Goal: Task Accomplishment & Management: Use online tool/utility

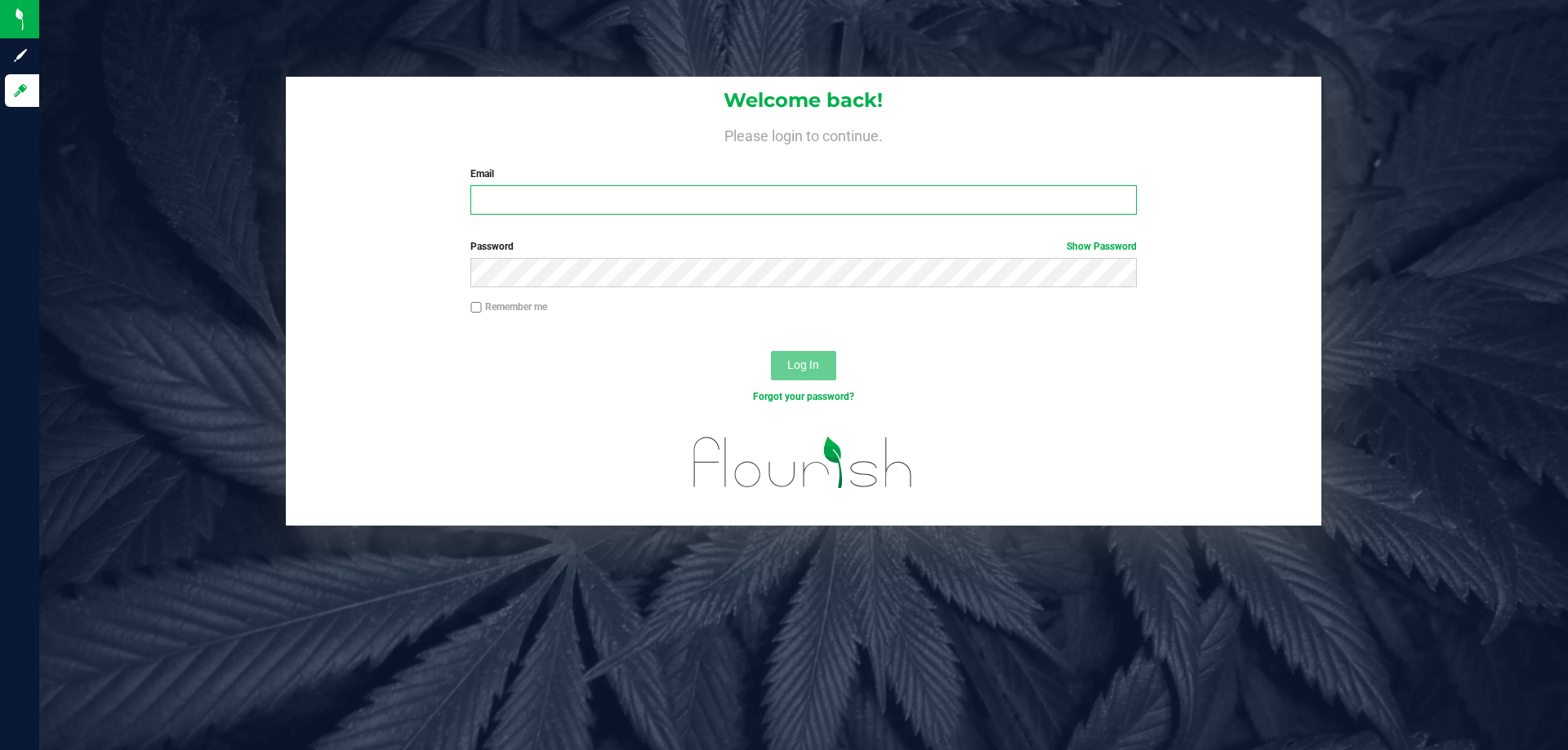
click at [546, 202] on input "Email" at bounding box center [803, 200] width 666 height 29
type input "[EMAIL_ADDRESS][DOMAIN_NAME]"
click at [806, 366] on span "Log In" at bounding box center [803, 364] width 32 height 13
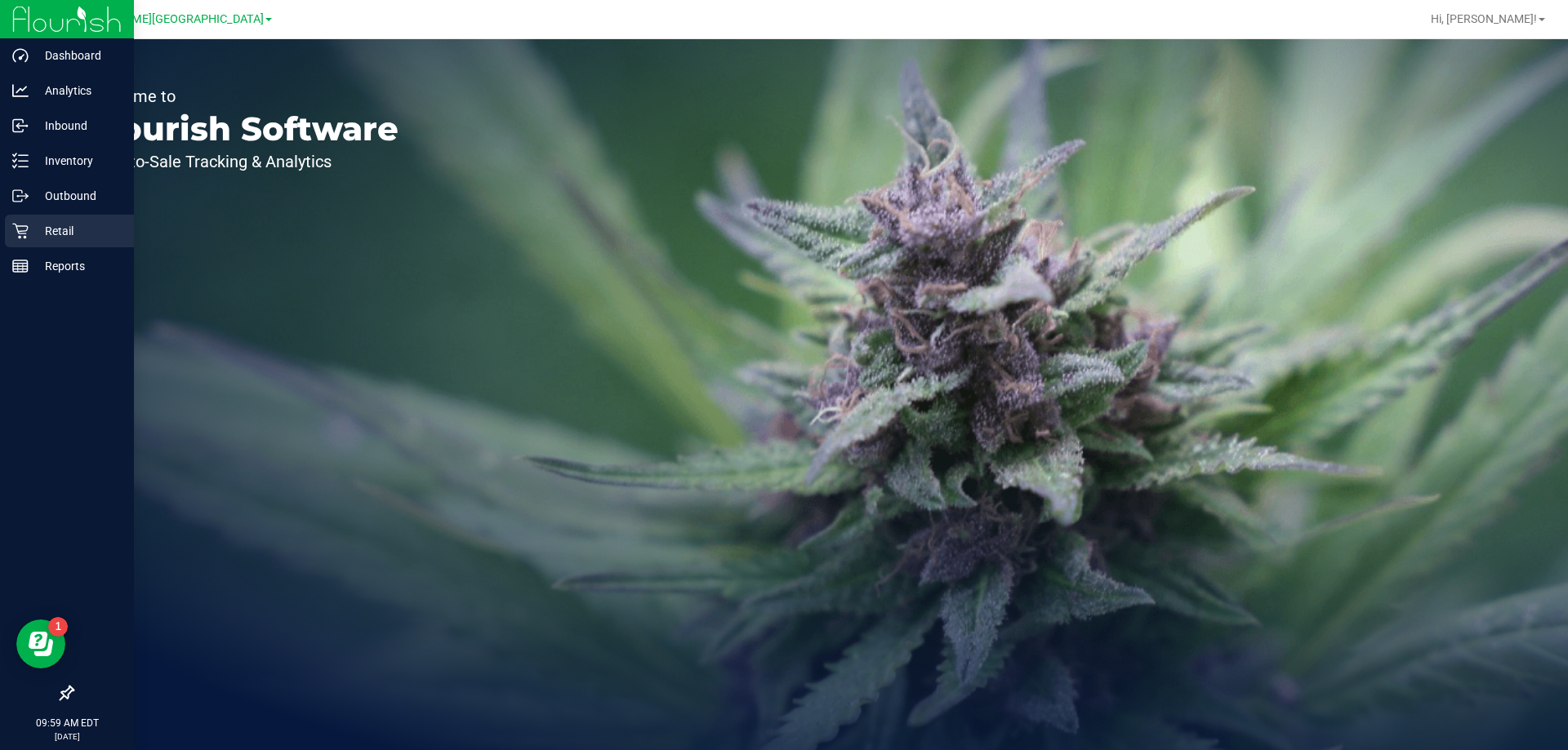
click at [56, 237] on p "Retail" at bounding box center [77, 231] width 98 height 19
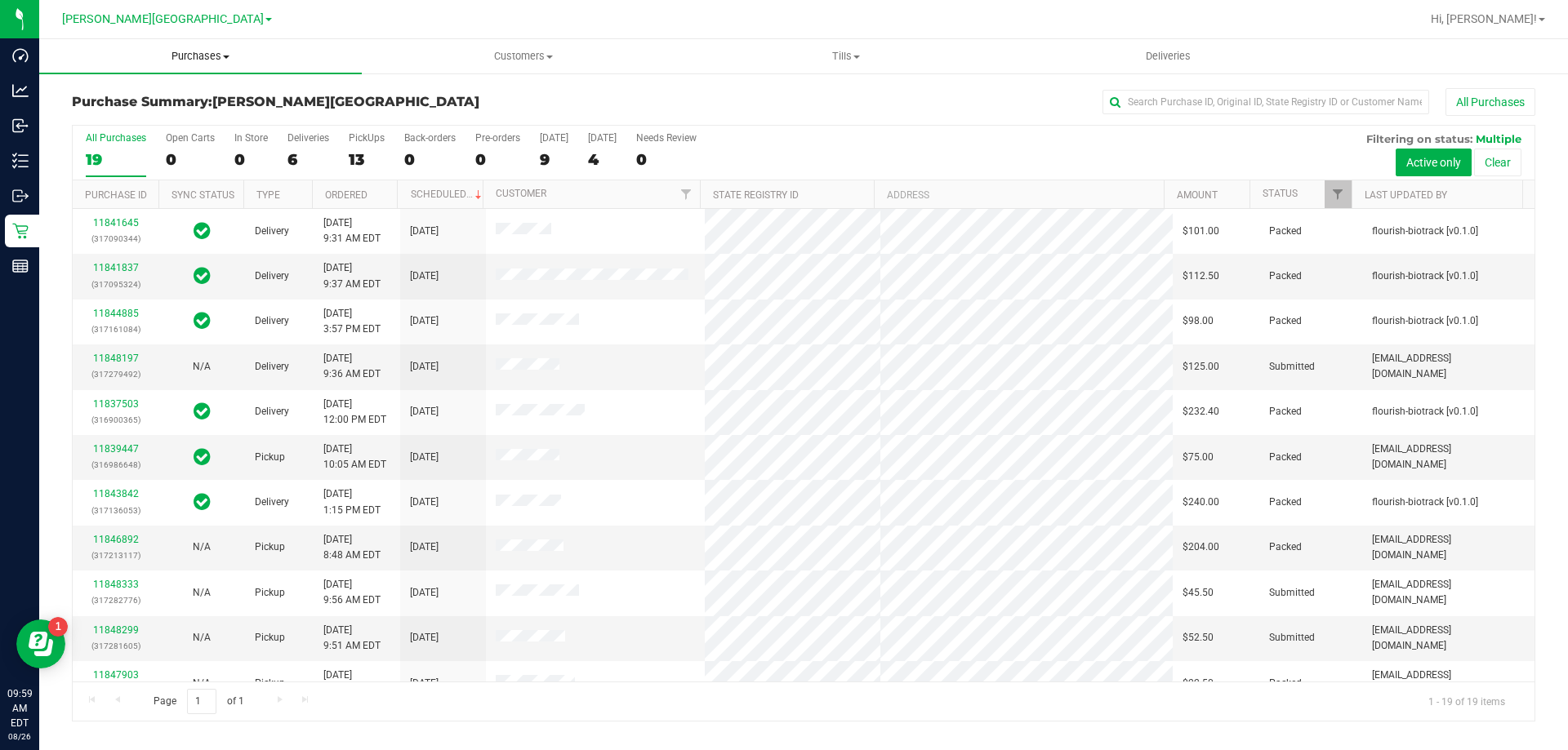
click at [222, 61] on span "Purchases" at bounding box center [201, 56] width 322 height 15
click at [112, 118] on span "Fulfillment" at bounding box center [90, 118] width 101 height 14
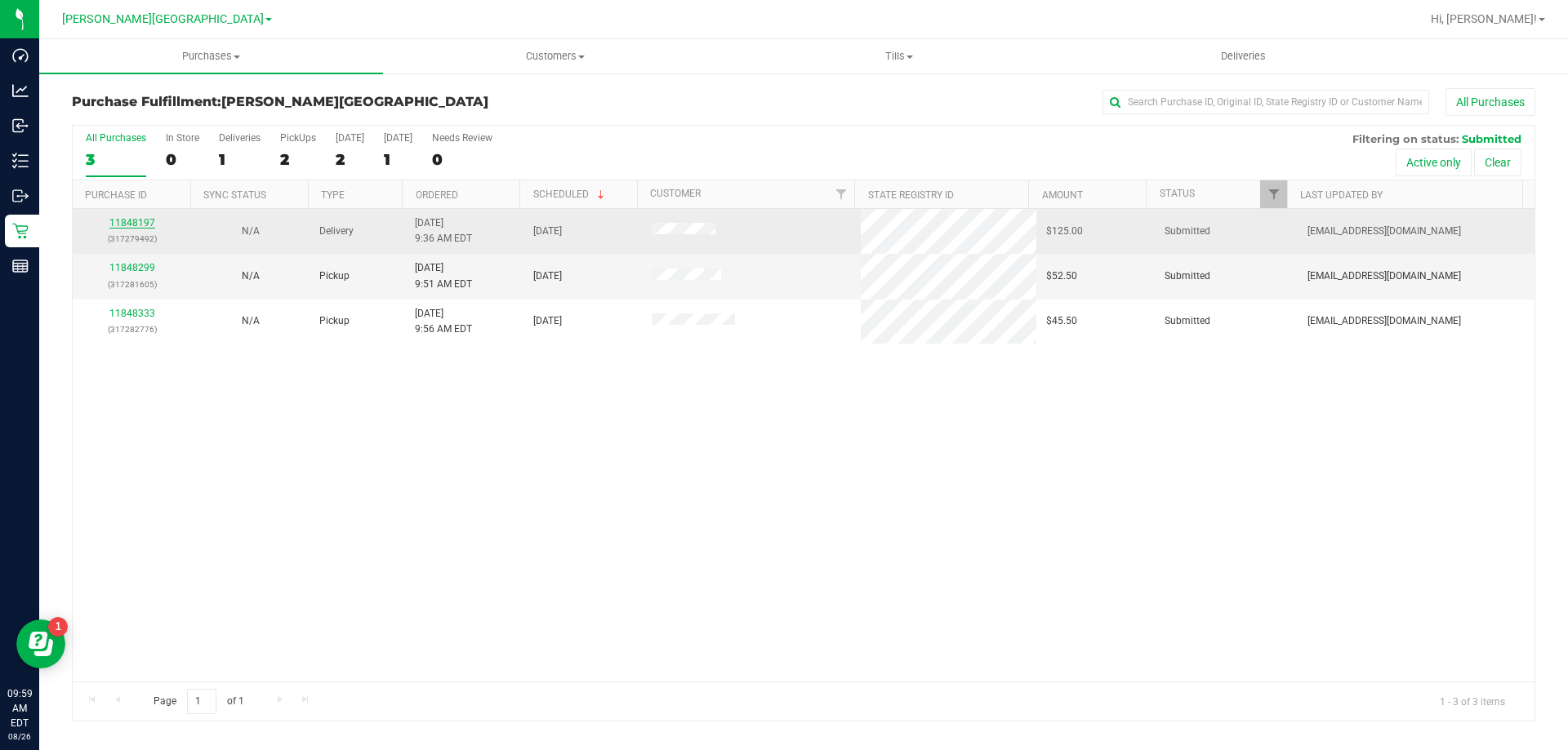
click at [152, 224] on link "11848197" at bounding box center [132, 223] width 46 height 11
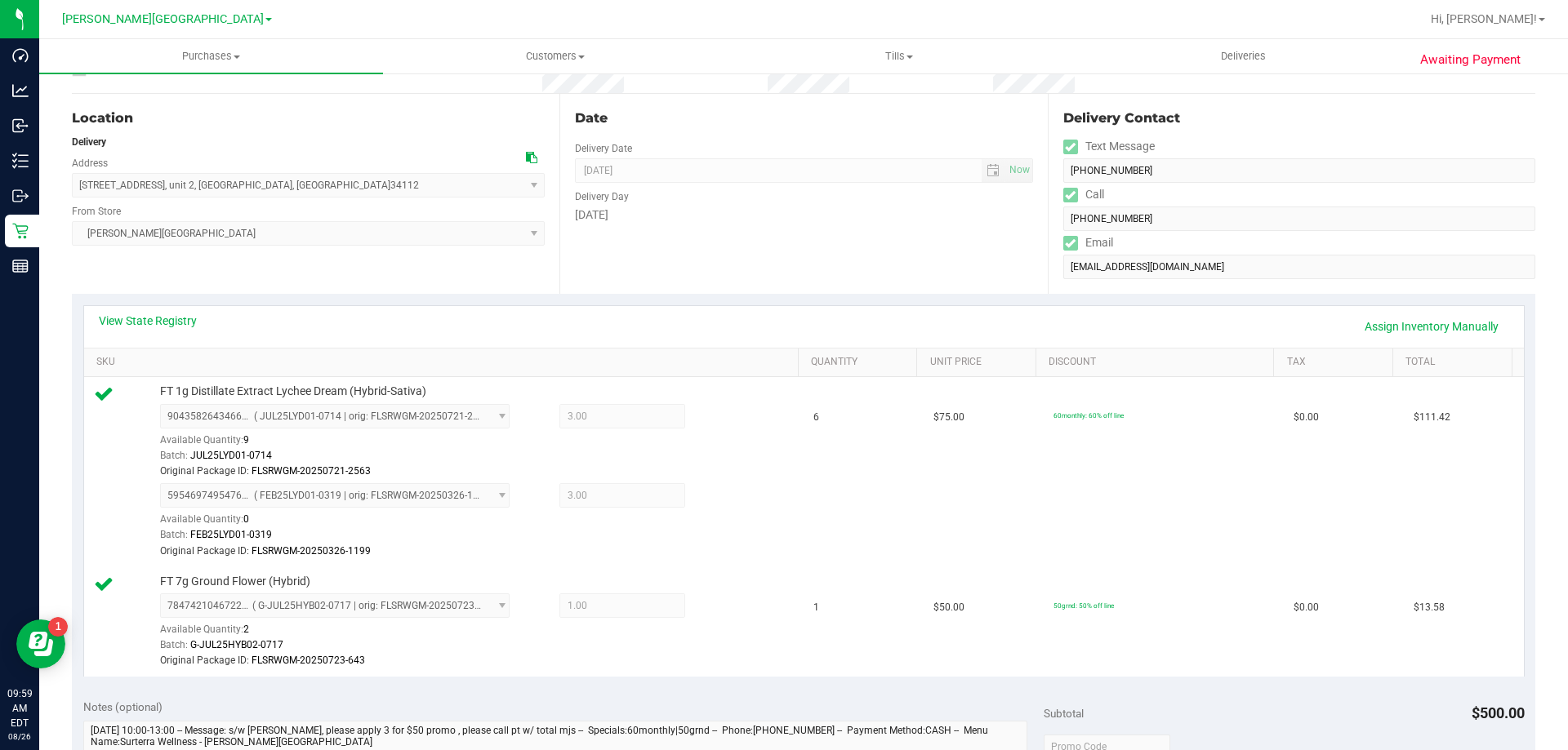
scroll to position [163, 0]
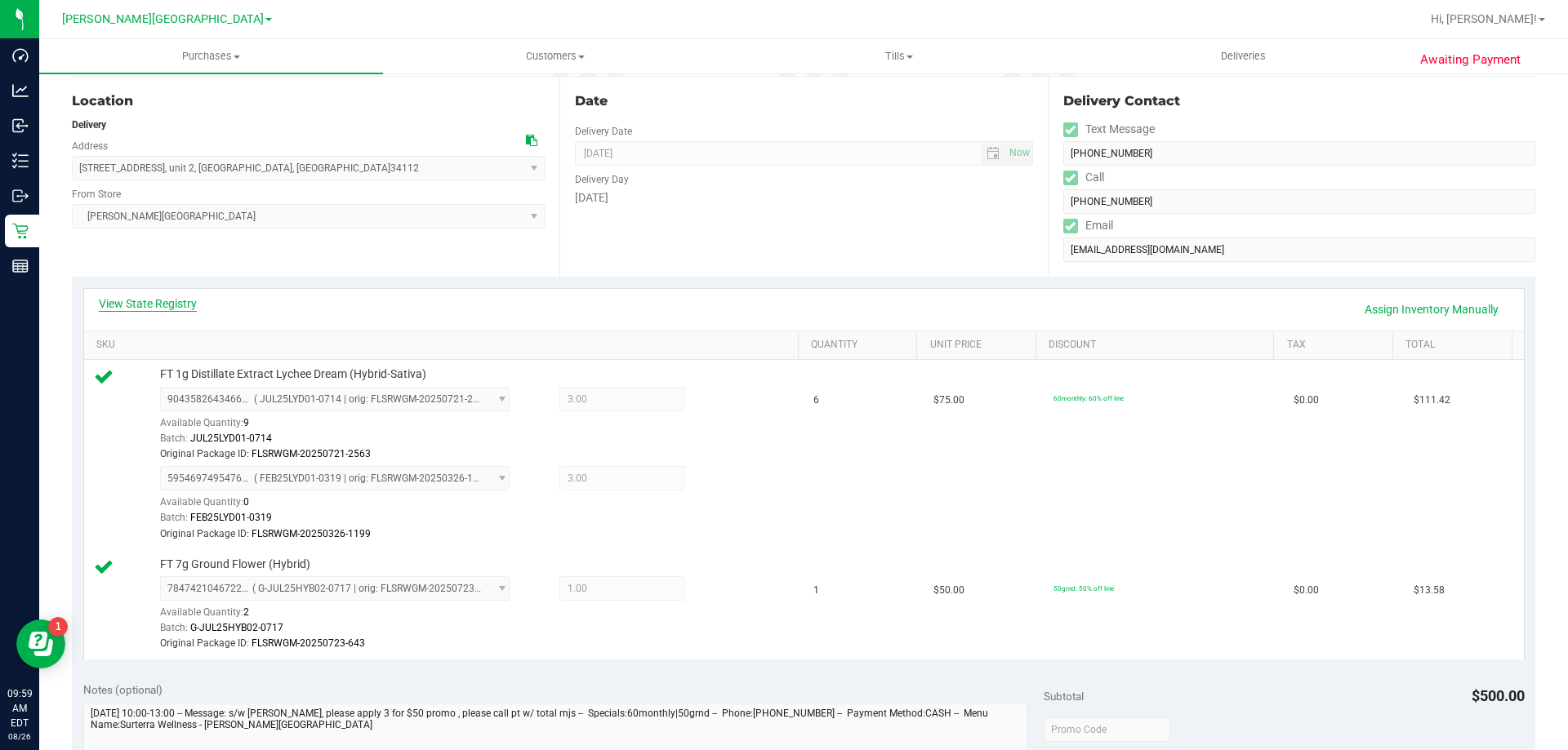
click at [174, 305] on link "View State Registry" at bounding box center [147, 304] width 98 height 17
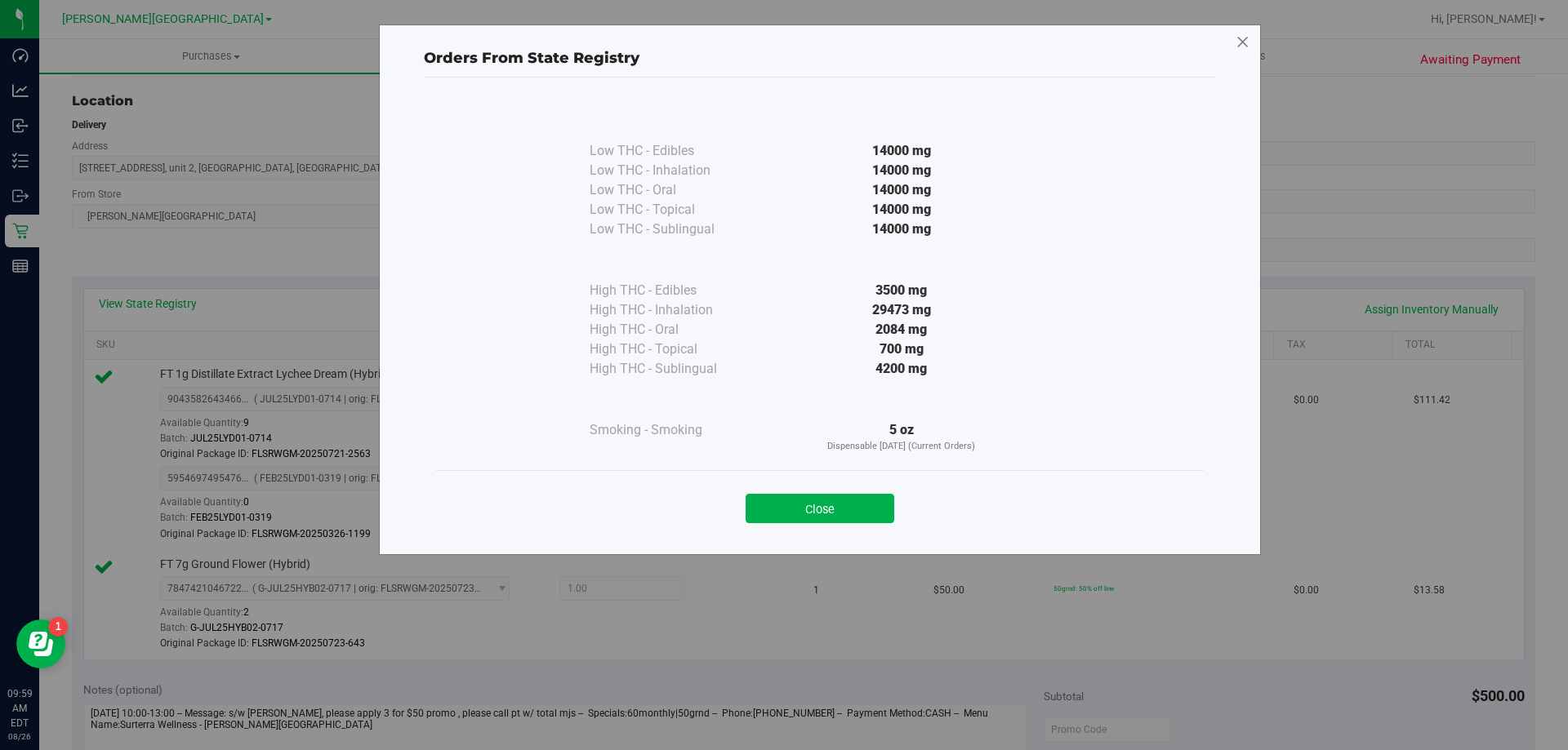
click at [1243, 46] on icon at bounding box center [1242, 42] width 15 height 26
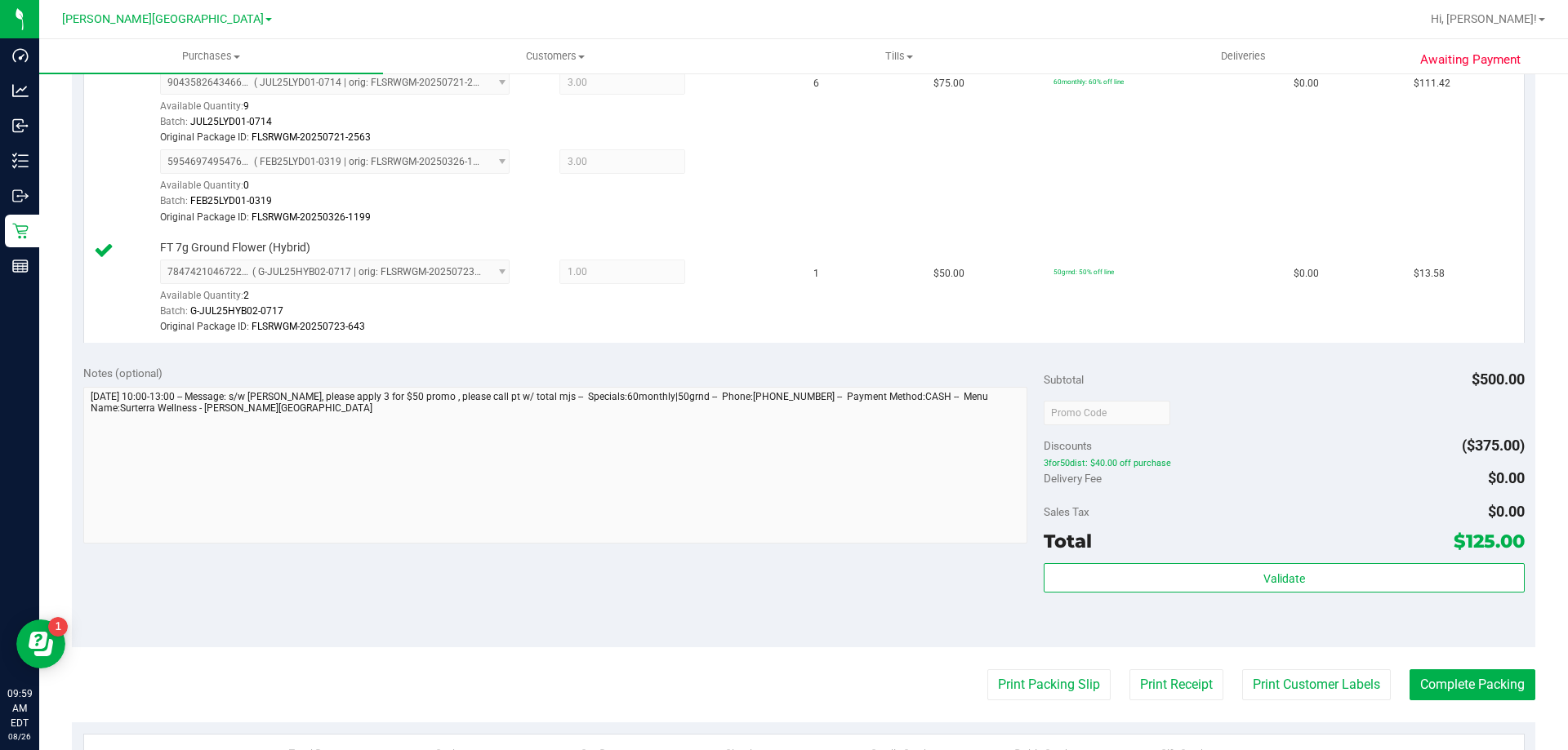
scroll to position [571, 0]
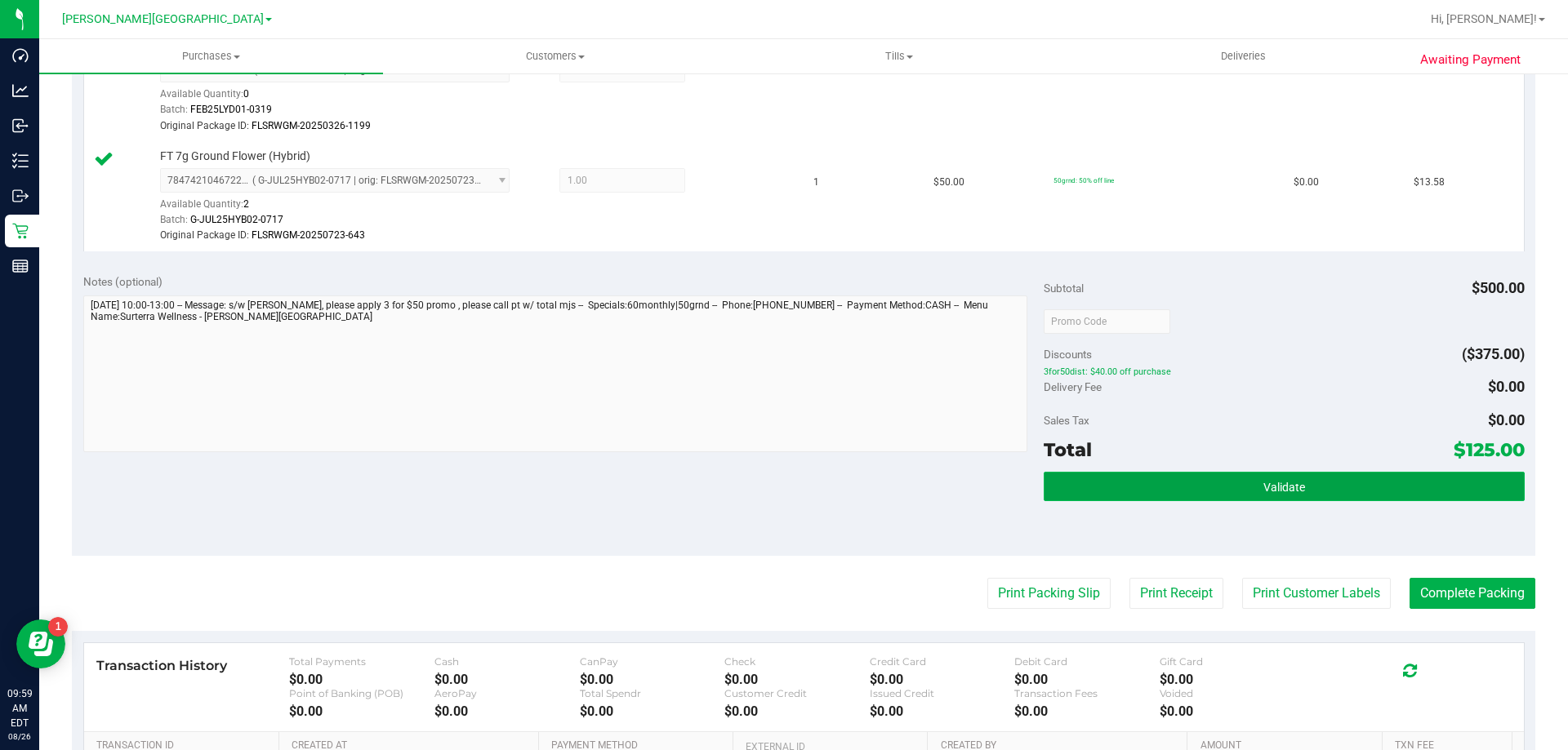
click at [1288, 486] on span "Validate" at bounding box center [1284, 487] width 41 height 13
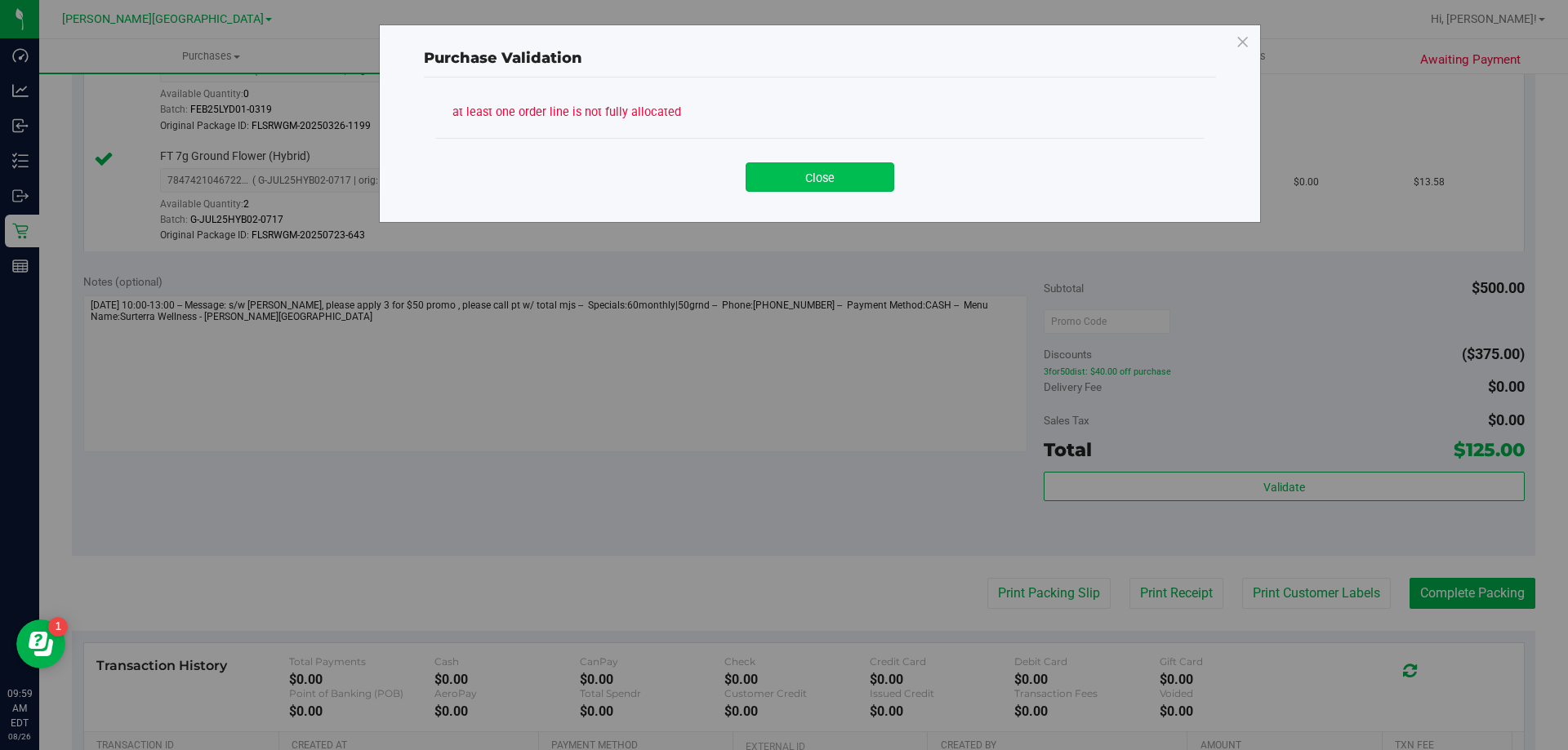
click at [845, 175] on button "Close" at bounding box center [820, 177] width 149 height 29
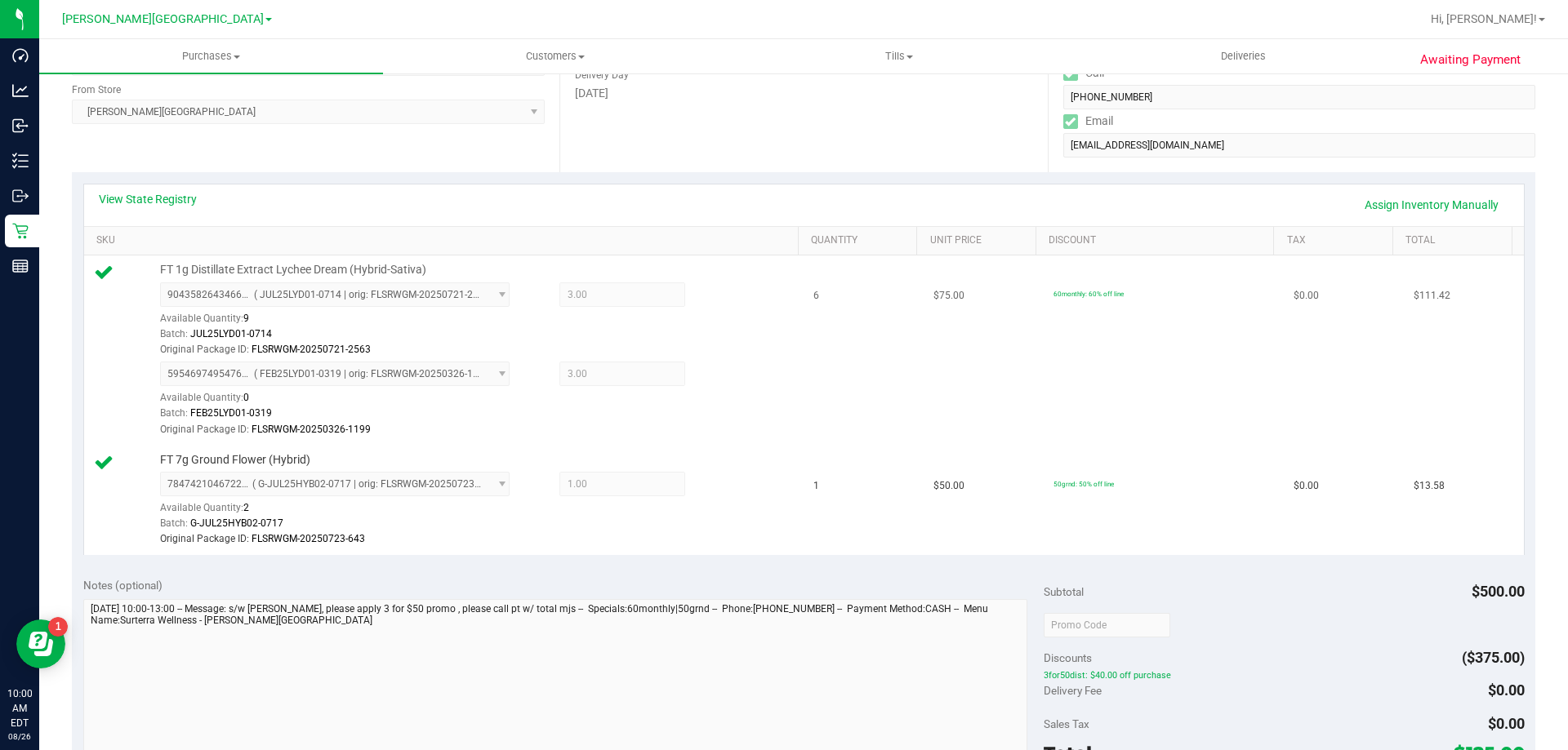
scroll to position [245, 0]
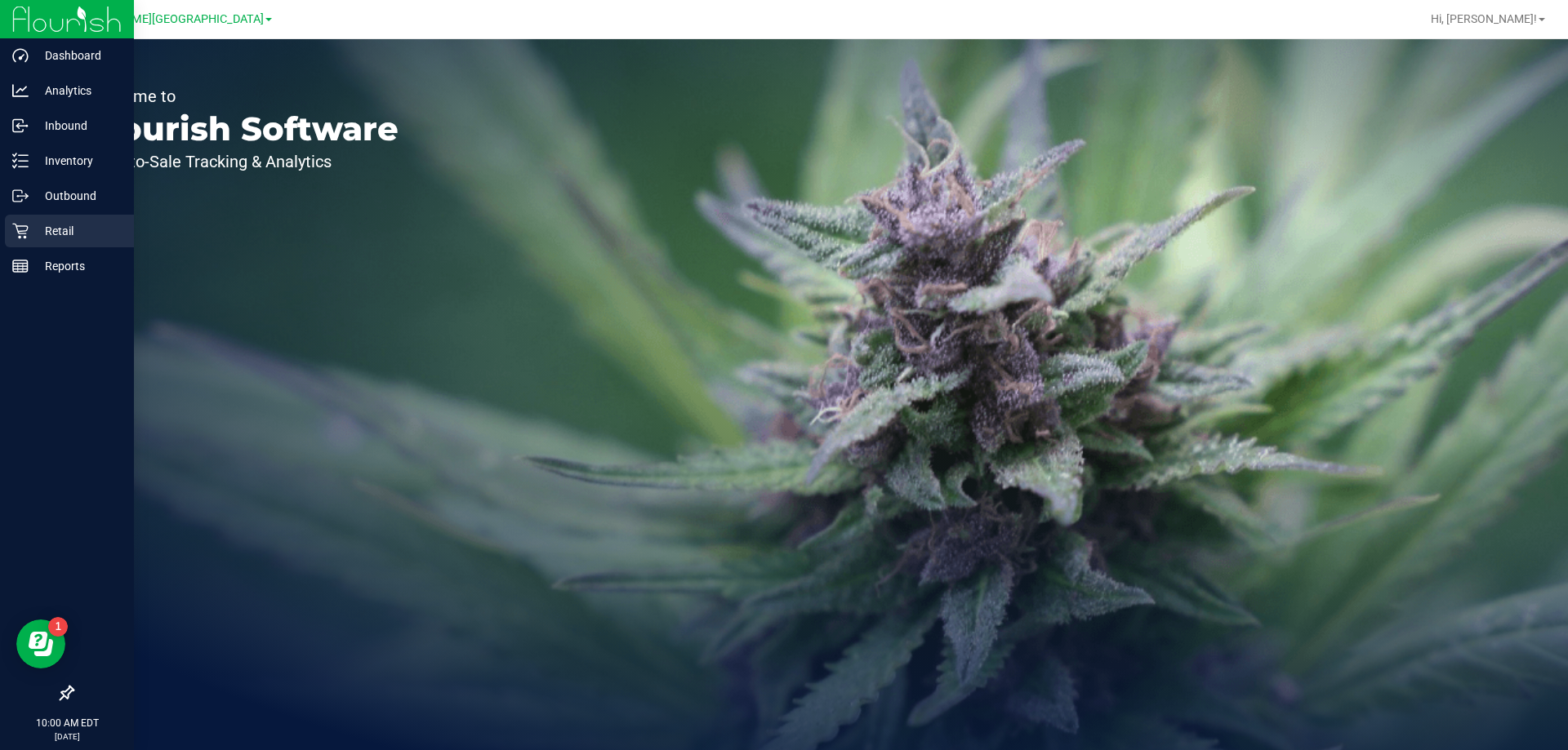
click at [54, 229] on p "Retail" at bounding box center [77, 231] width 98 height 19
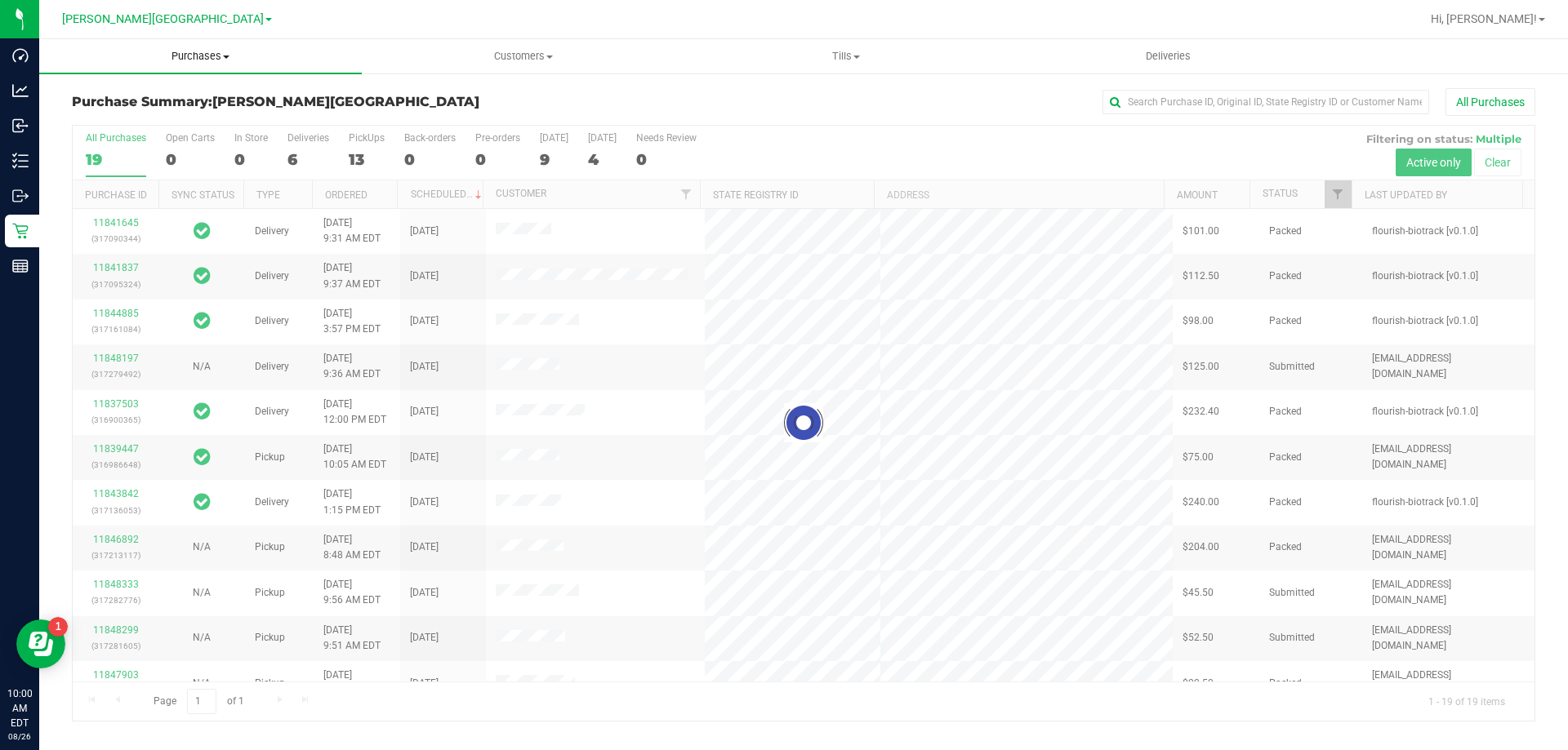
click at [209, 59] on span "Purchases" at bounding box center [201, 56] width 322 height 15
click at [112, 114] on span "Fulfillment" at bounding box center [90, 118] width 101 height 14
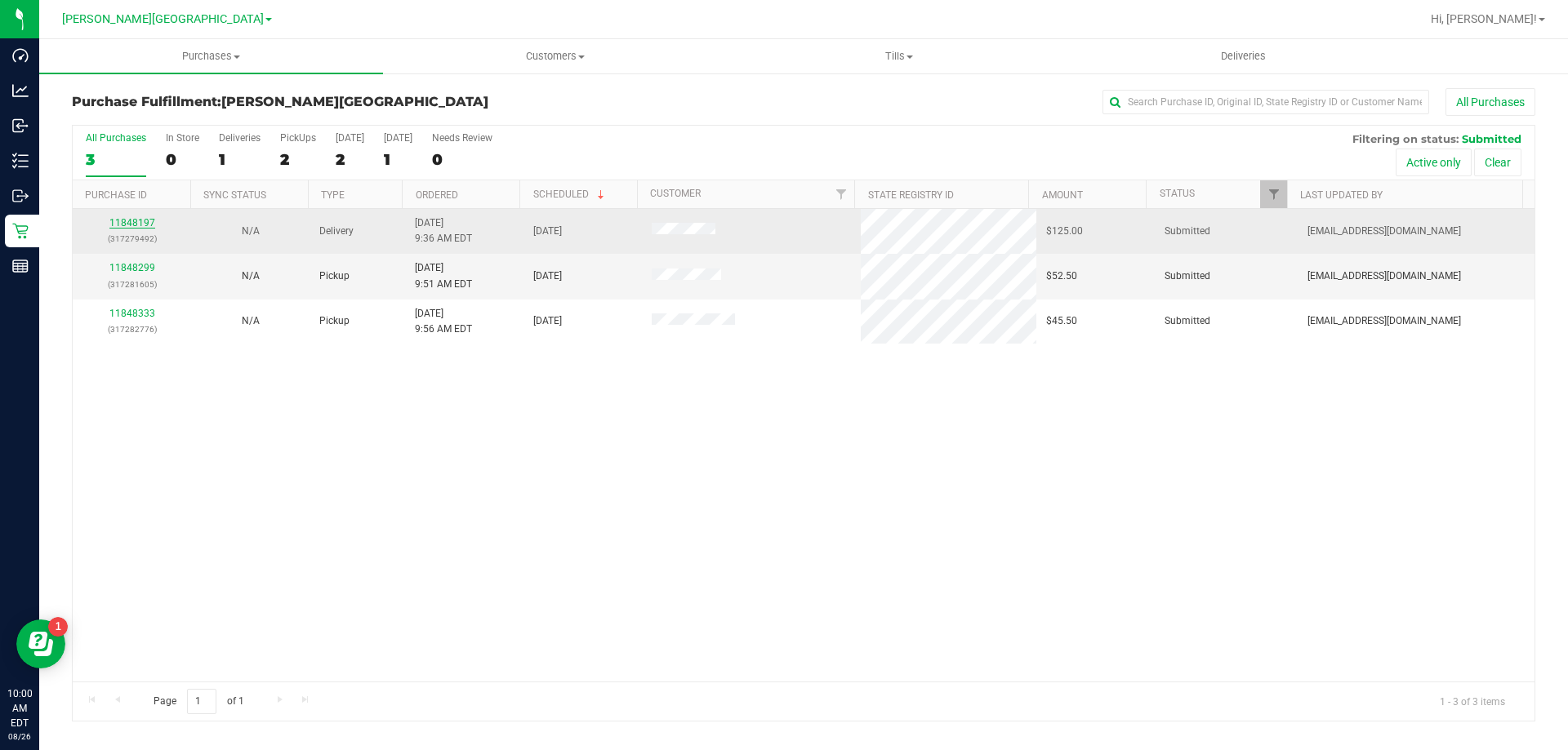
click at [146, 222] on link "11848197" at bounding box center [132, 223] width 46 height 11
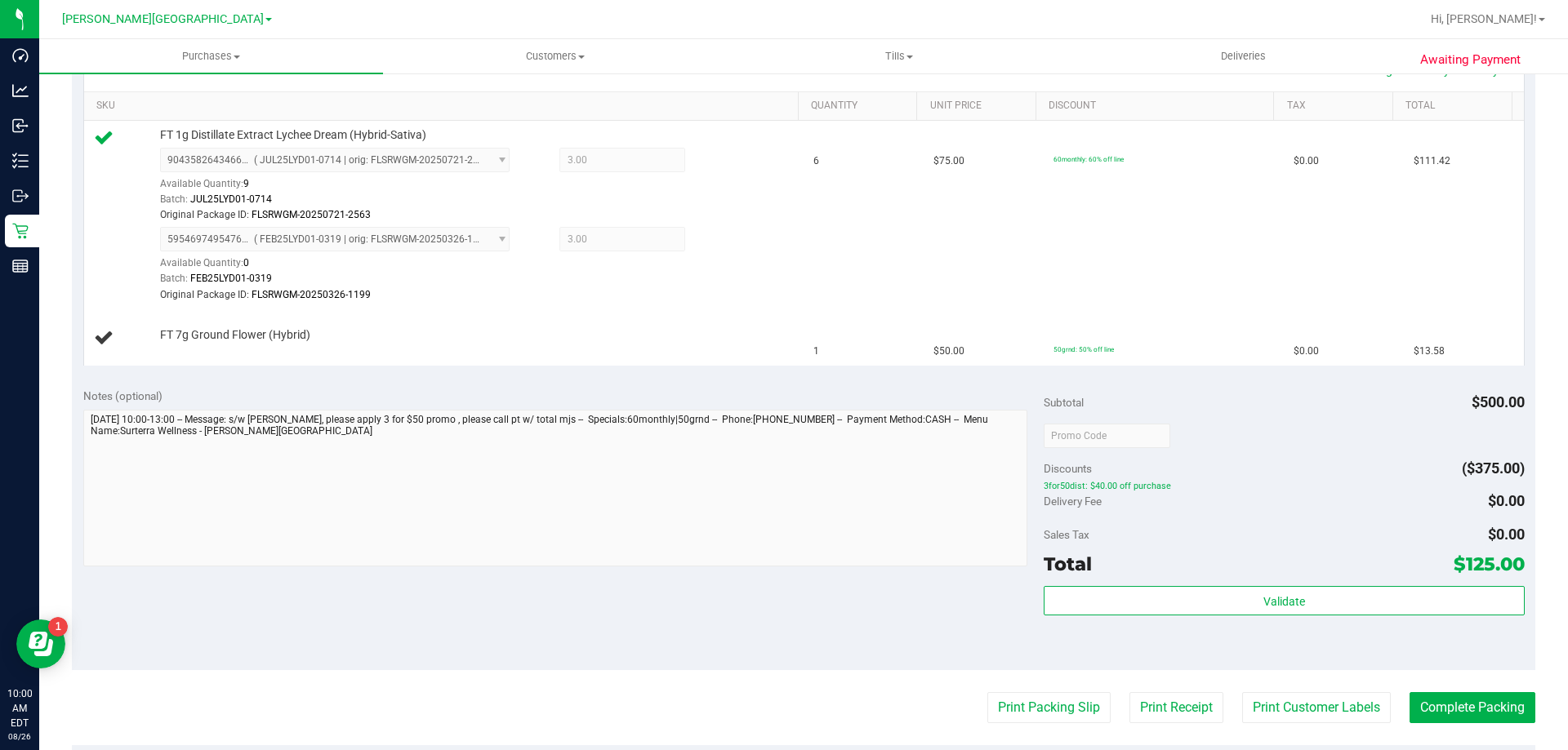
scroll to position [163, 0]
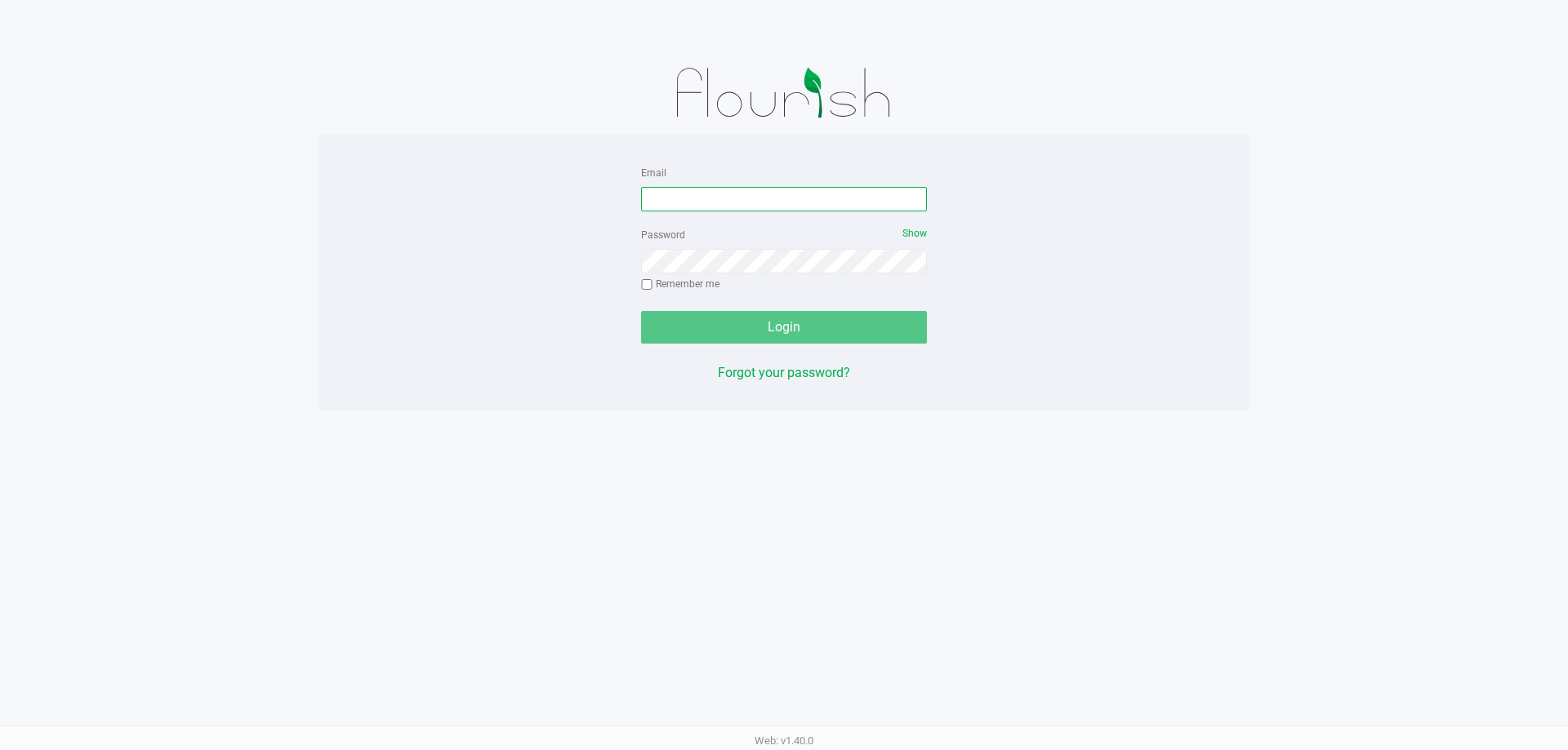
click at [687, 199] on input "Email" at bounding box center [784, 199] width 286 height 25
type input "[EMAIL_ADDRESS][DOMAIN_NAME]"
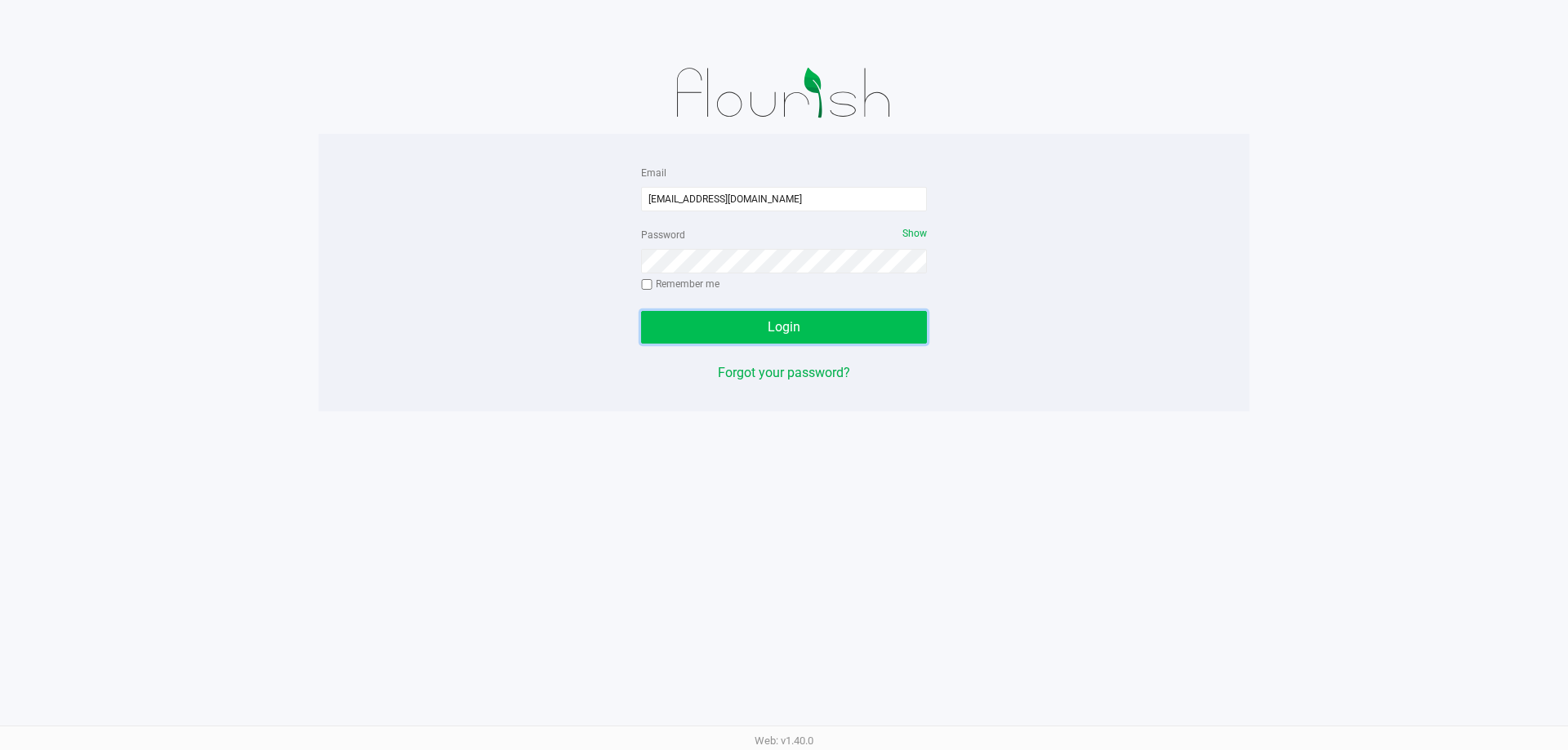
click at [791, 330] on span "Login" at bounding box center [784, 327] width 33 height 16
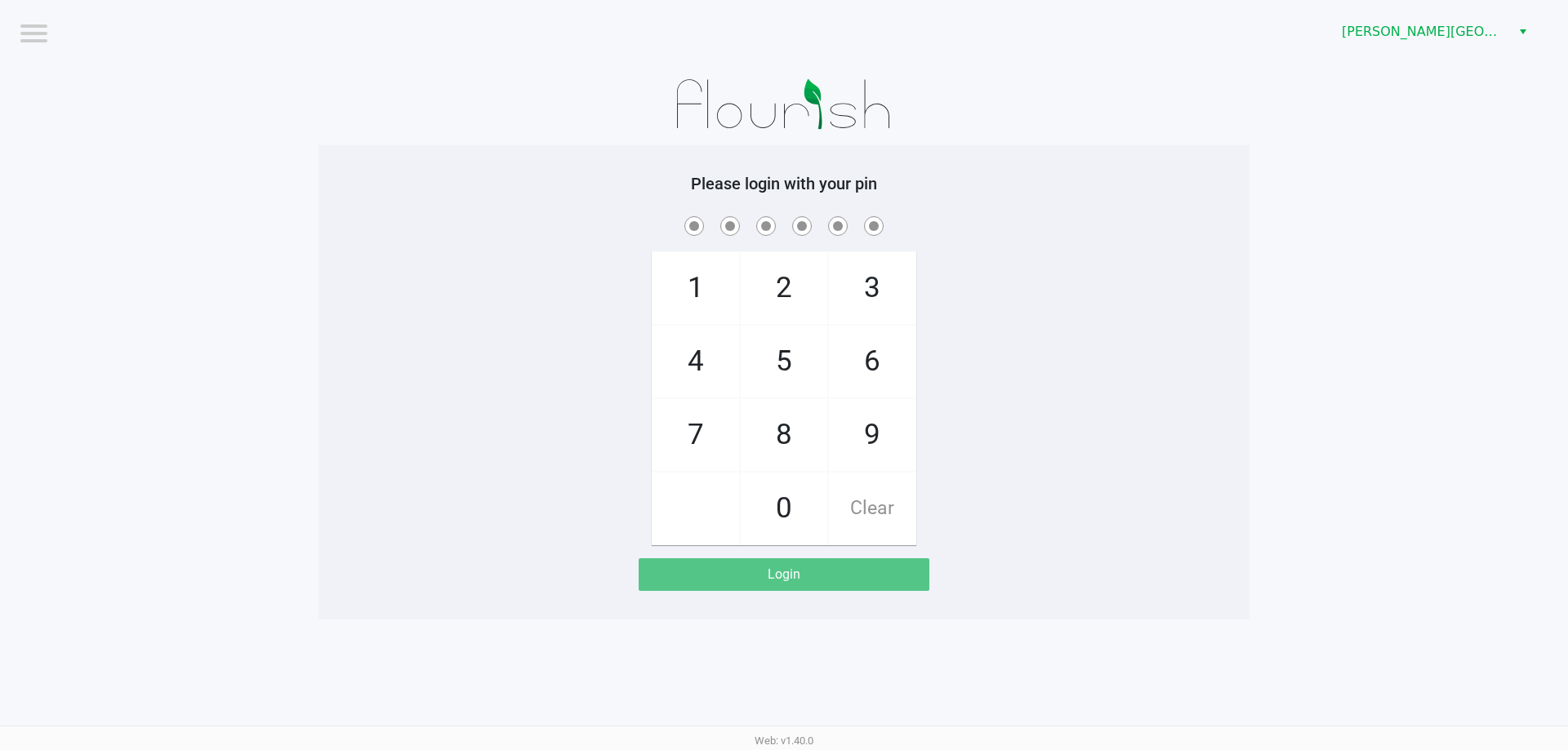
click at [789, 376] on span "5" at bounding box center [784, 362] width 86 height 72
checkbox input "true"
click at [721, 290] on span "1" at bounding box center [696, 289] width 86 height 72
checkbox input "true"
click at [892, 356] on span "6" at bounding box center [872, 362] width 86 height 72
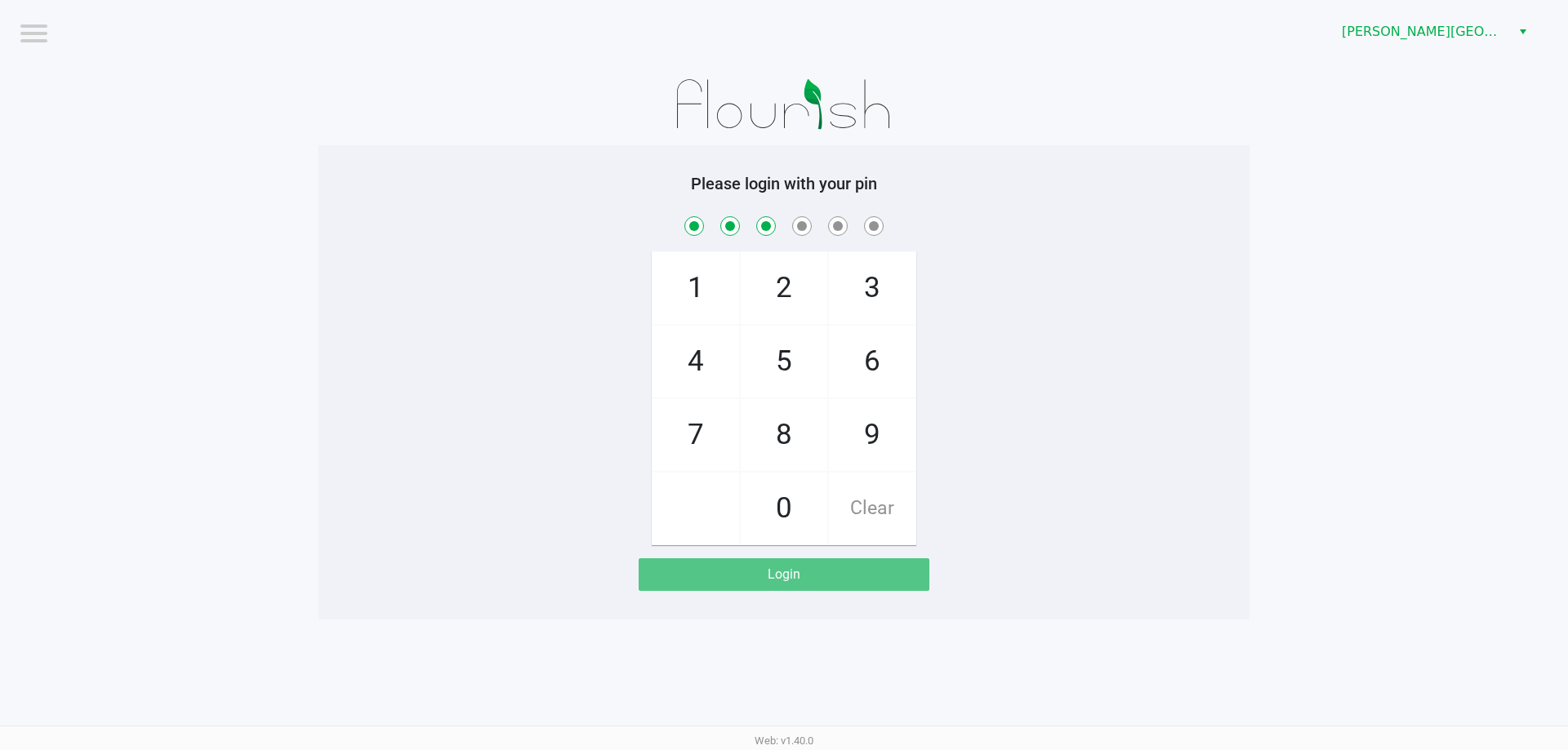
checkbox input "true"
click at [707, 357] on span "4" at bounding box center [696, 362] width 86 height 72
checkbox input "true"
click at [805, 349] on span "5" at bounding box center [784, 362] width 86 height 72
checkbox input "true"
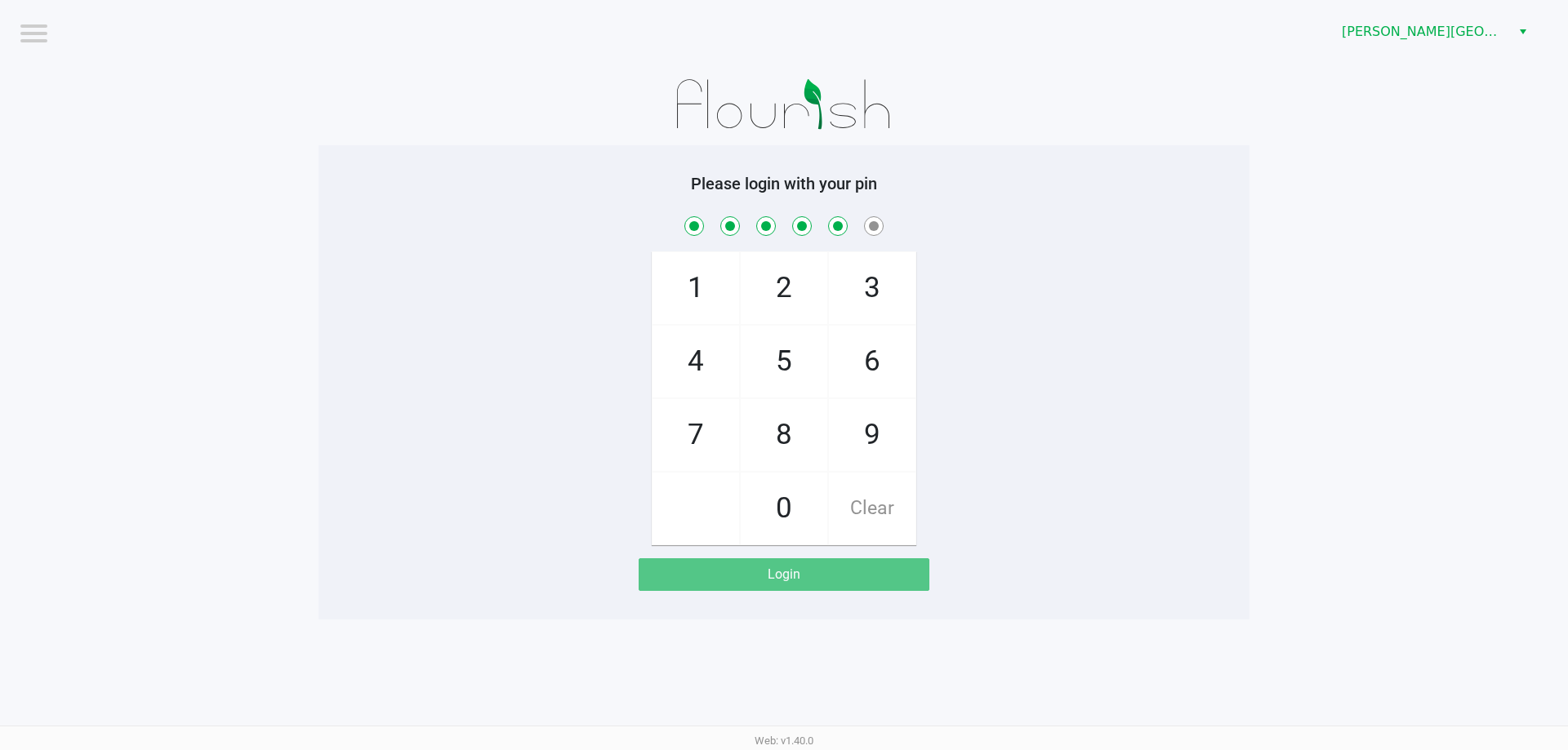
click at [718, 455] on span "7" at bounding box center [696, 436] width 86 height 72
checkbox input "true"
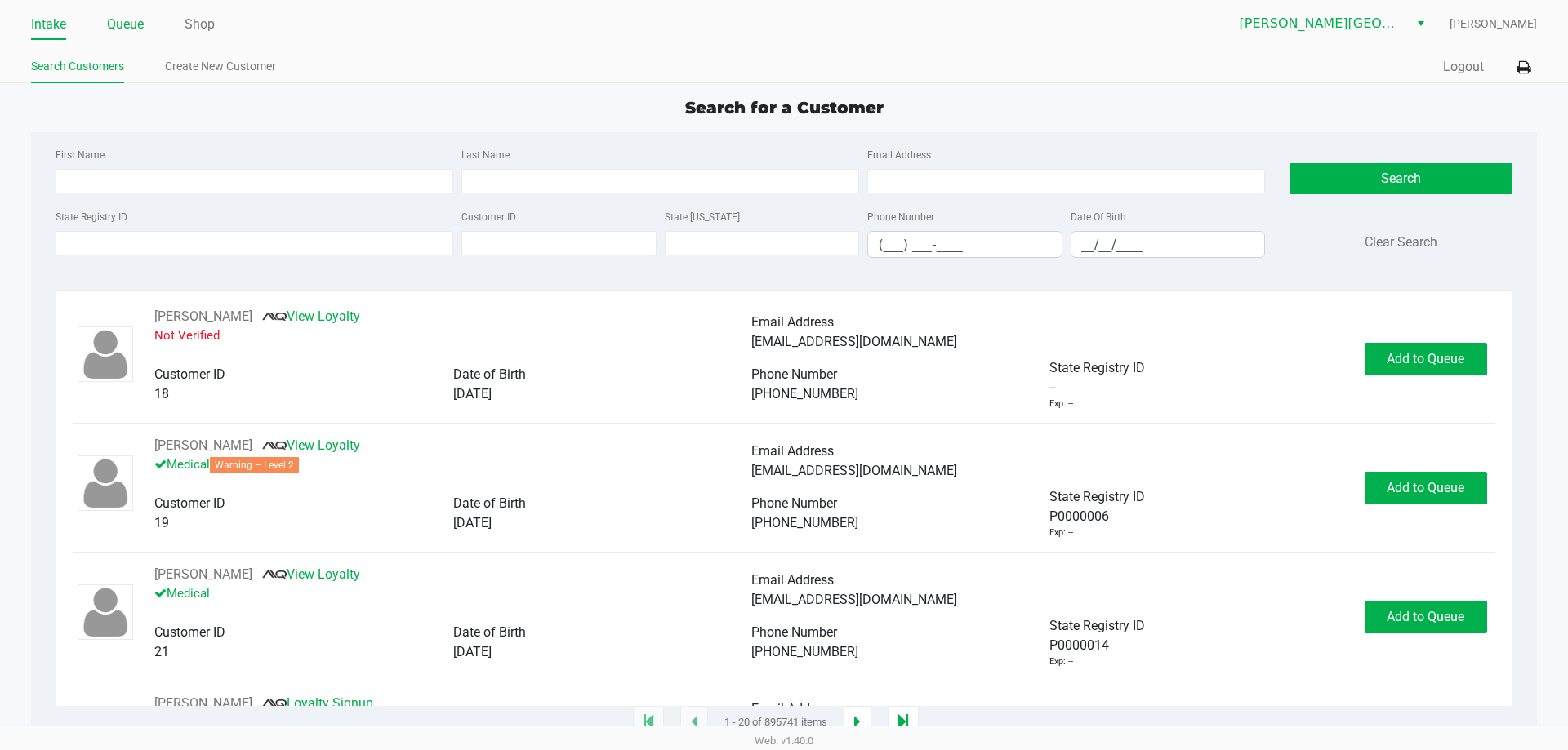
click at [126, 23] on link "Queue" at bounding box center [125, 25] width 37 height 23
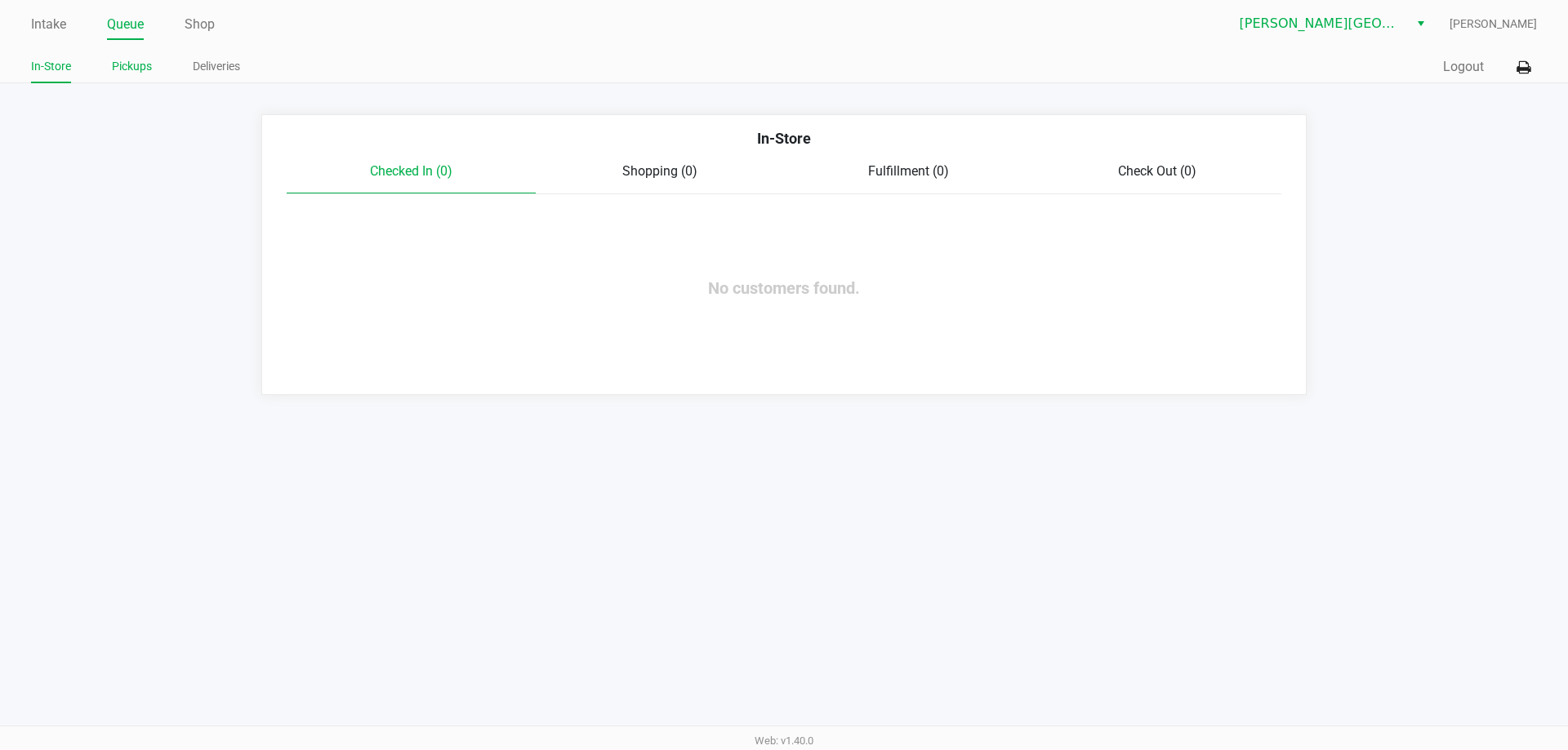
click at [129, 67] on link "Pickups" at bounding box center [131, 66] width 40 height 20
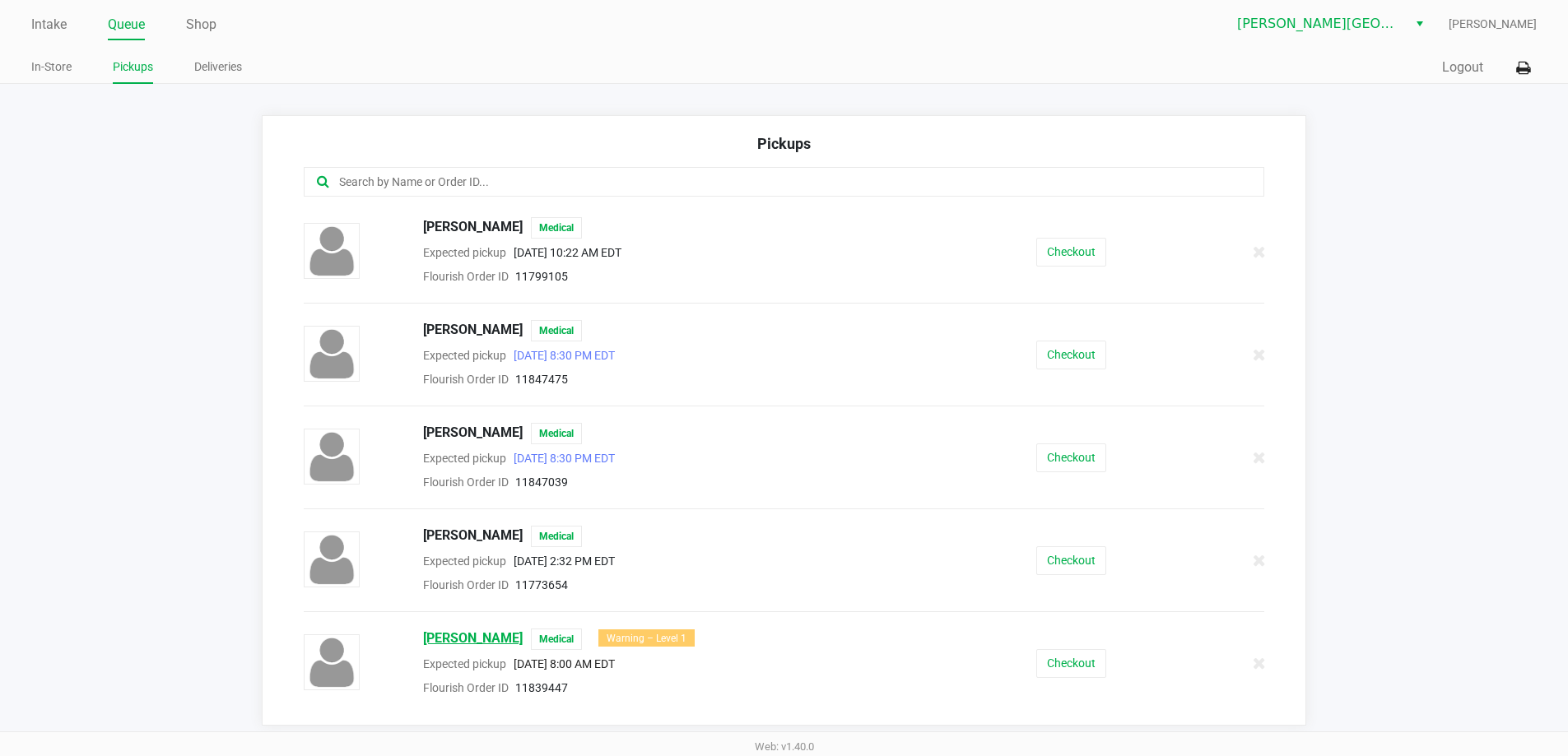
click at [458, 642] on span "Kathryn Marsh" at bounding box center [473, 640] width 99 height 21
click at [494, 641] on span "Kathryn Marsh" at bounding box center [473, 640] width 99 height 21
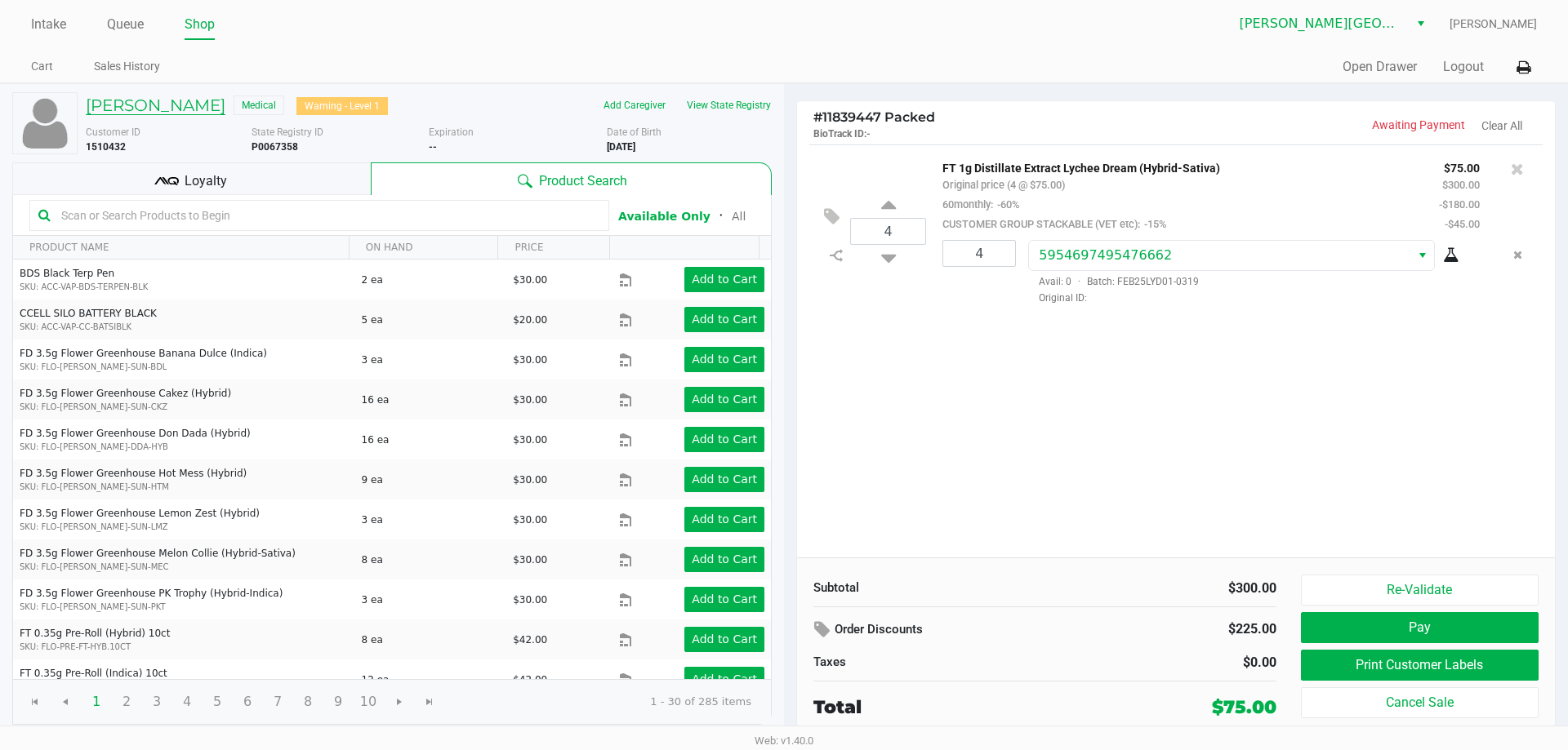
click at [160, 108] on h5 "Kathryn Marsh" at bounding box center [155, 106] width 140 height 19
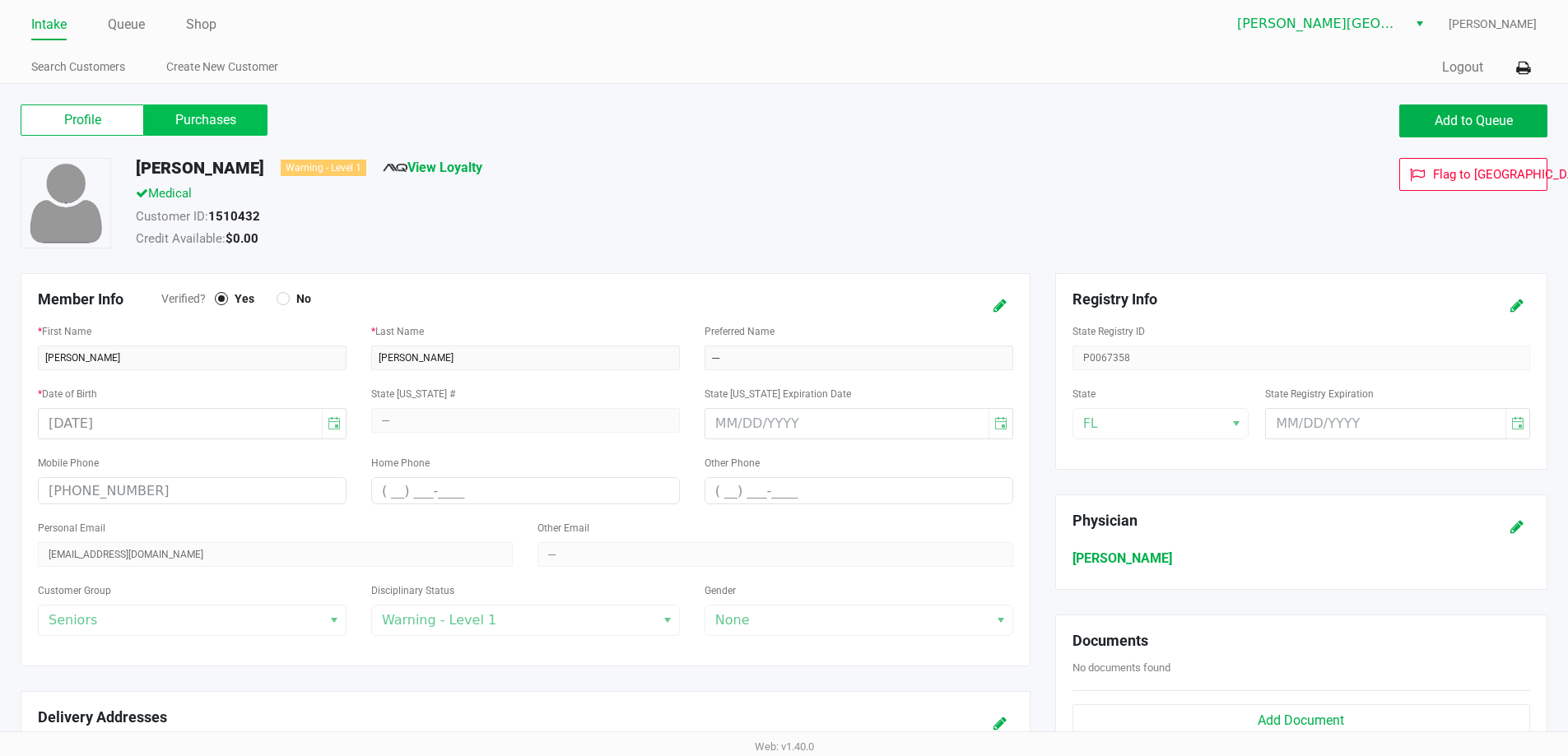
click at [196, 131] on label "Purchases" at bounding box center [205, 120] width 123 height 31
click at [0, 0] on 1 "Purchases" at bounding box center [0, 0] width 0 height 0
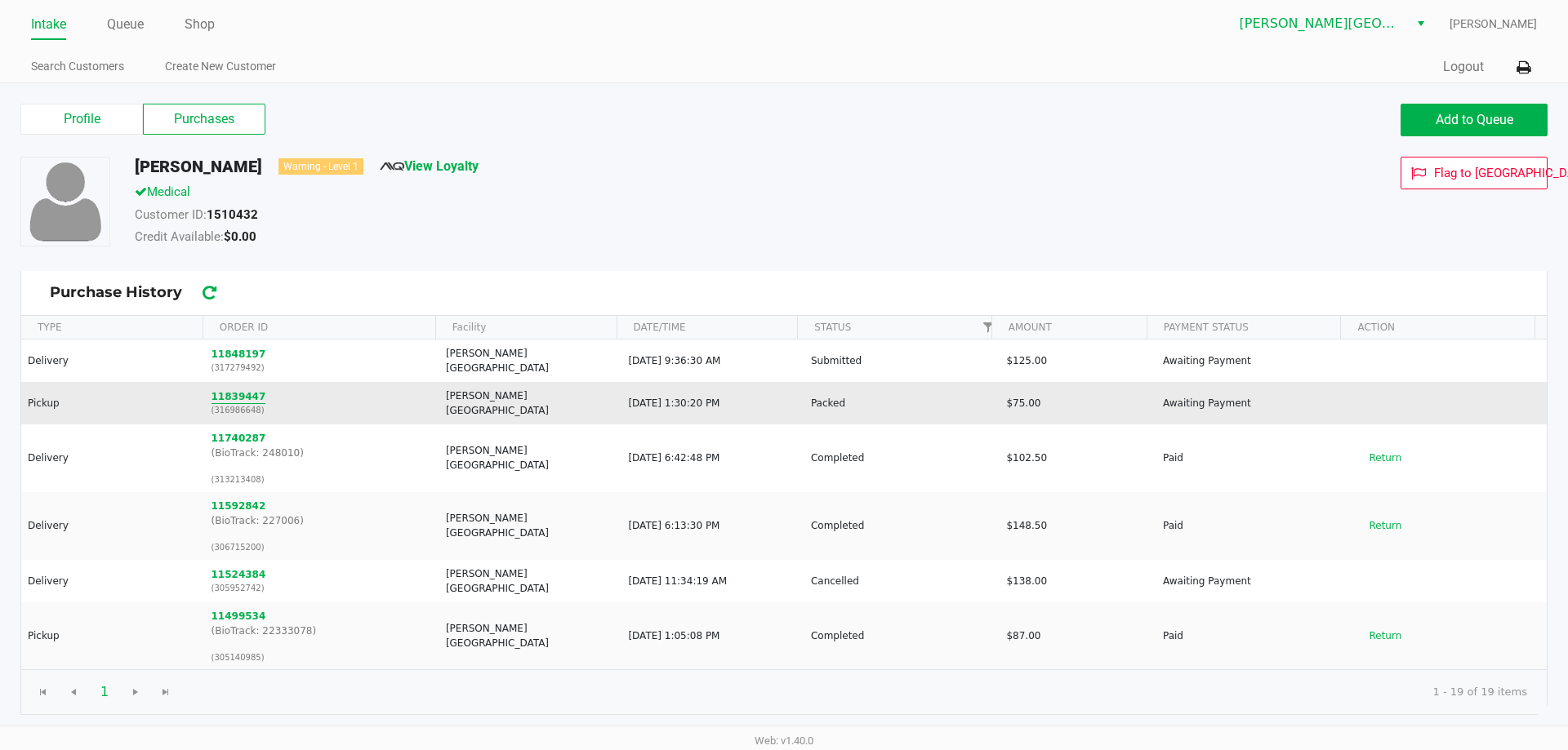
click at [237, 393] on button "11839447" at bounding box center [239, 396] width 55 height 15
